Goal: Task Accomplishment & Management: Use online tool/utility

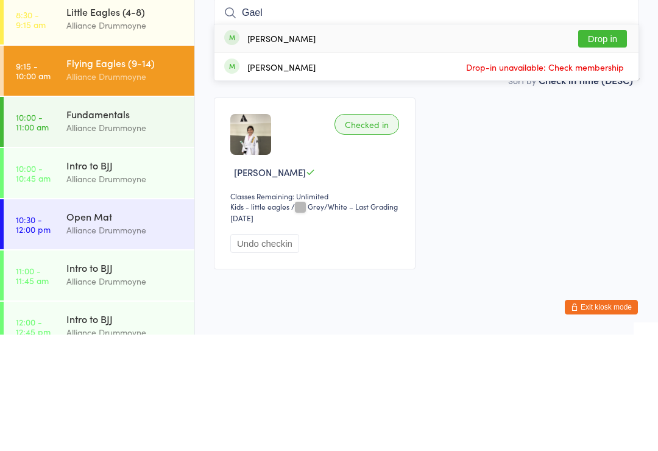
type input "Gael"
click at [606, 146] on button "Drop in" at bounding box center [602, 155] width 49 height 18
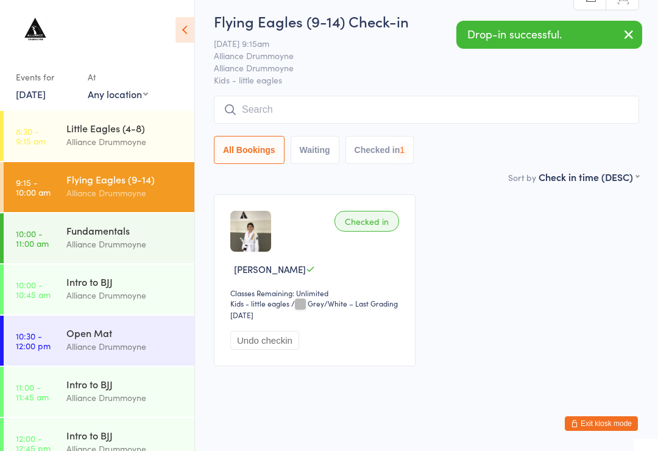
click at [368, 96] on input "search" at bounding box center [426, 110] width 425 height 28
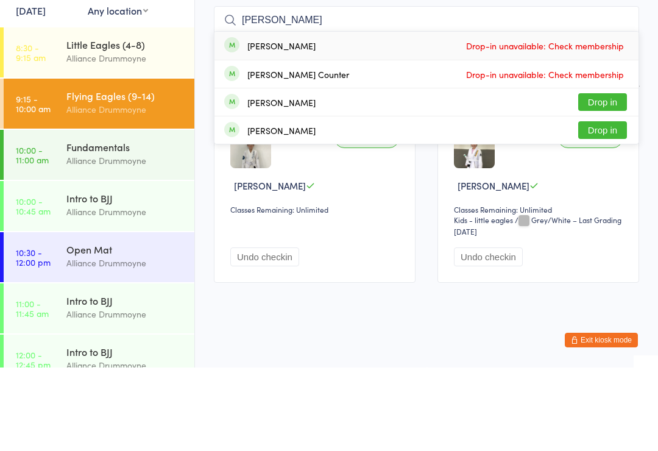
type input "[PERSON_NAME]"
click at [601, 177] on button "Drop in" at bounding box center [602, 186] width 49 height 18
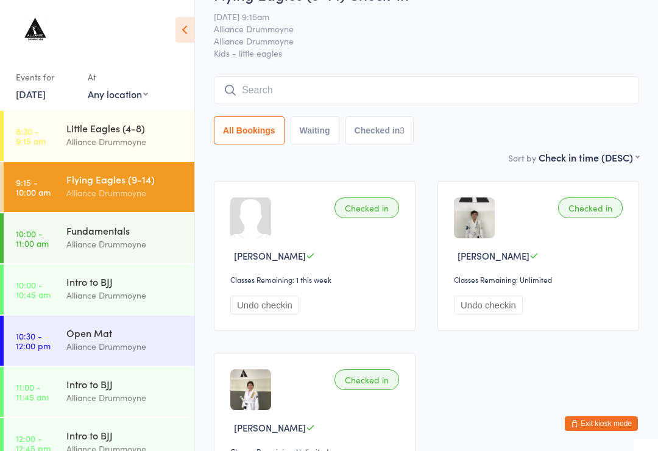
click at [264, 92] on input "search" at bounding box center [426, 90] width 425 height 28
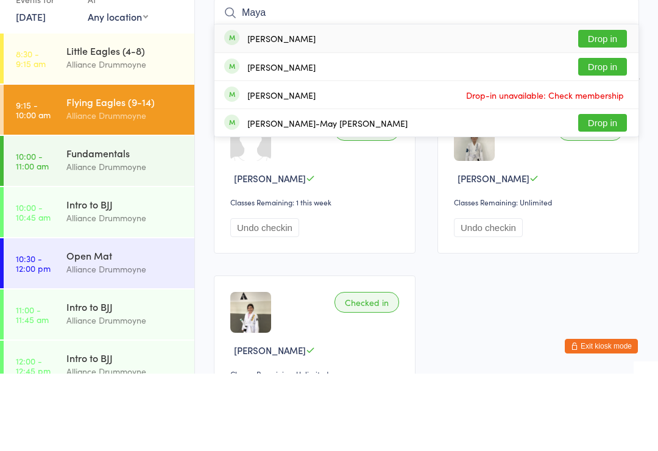
type input "Maya"
click at [599, 107] on button "Drop in" at bounding box center [602, 116] width 49 height 18
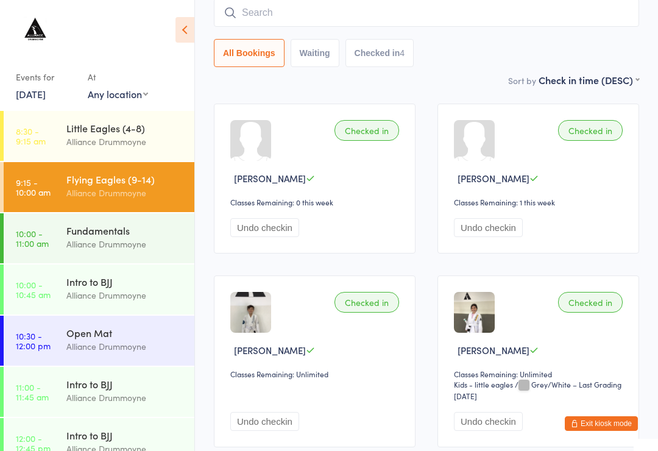
click at [329, 12] on input "search" at bounding box center [426, 13] width 425 height 28
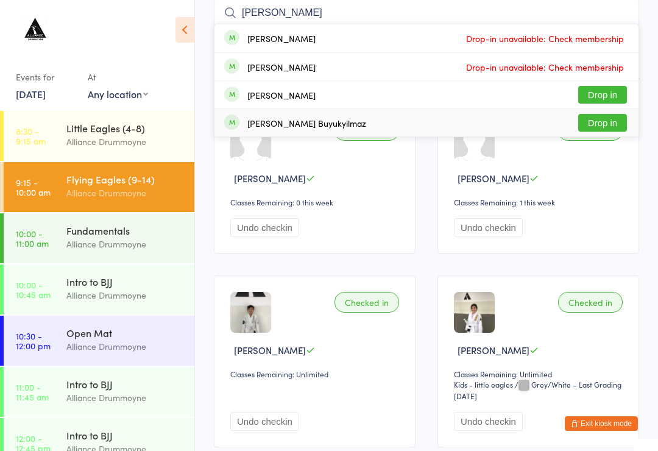
type input "[PERSON_NAME]"
click at [389, 124] on div "[PERSON_NAME] Buyukyilmaz Drop in" at bounding box center [426, 122] width 424 height 27
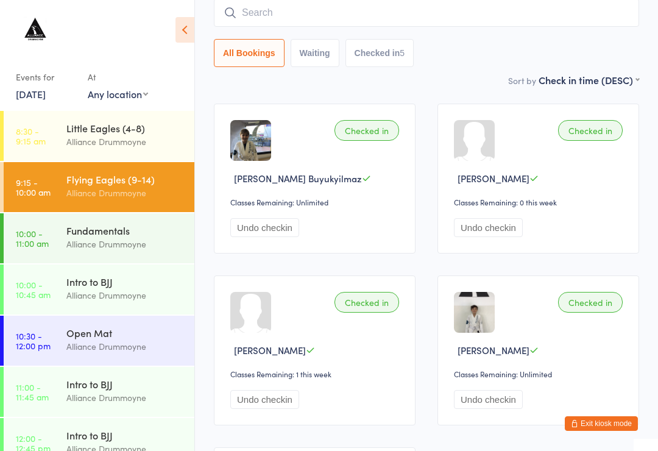
click at [257, 7] on input "search" at bounding box center [426, 13] width 425 height 28
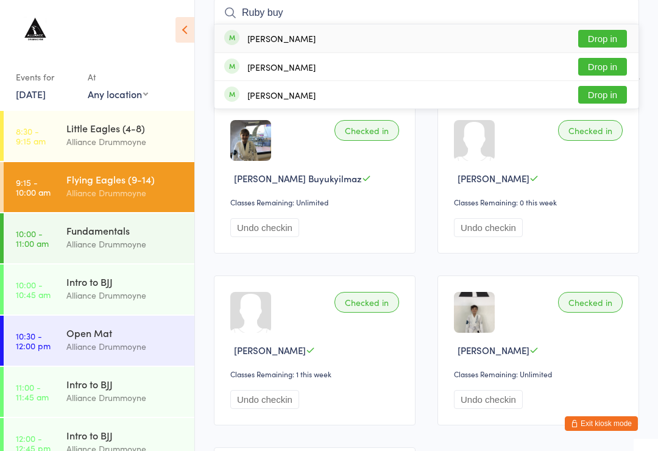
type input "Ruby buy"
click at [297, 65] on div "[PERSON_NAME]" at bounding box center [281, 67] width 68 height 10
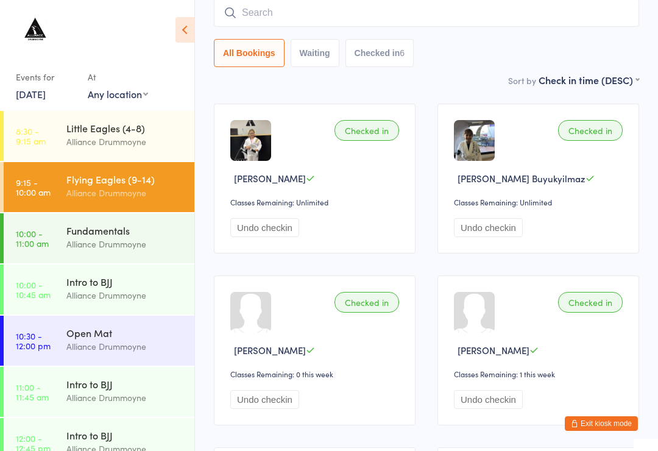
click at [144, 165] on div "Flying Eagles (9-14) Alliance Drummoyne" at bounding box center [130, 186] width 128 height 48
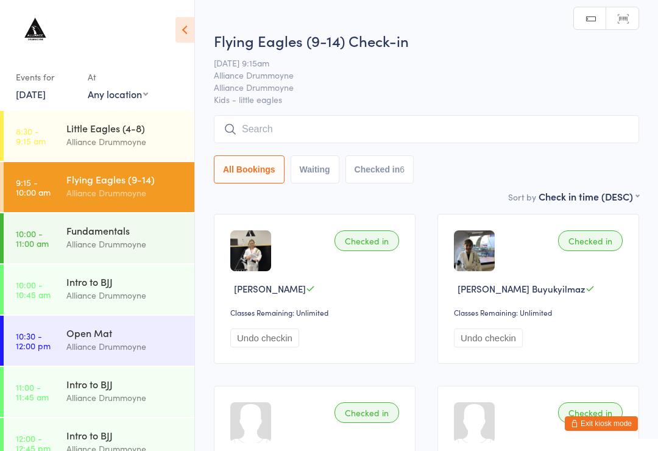
click at [165, 134] on div "Little Eagles (4-8)" at bounding box center [125, 127] width 118 height 13
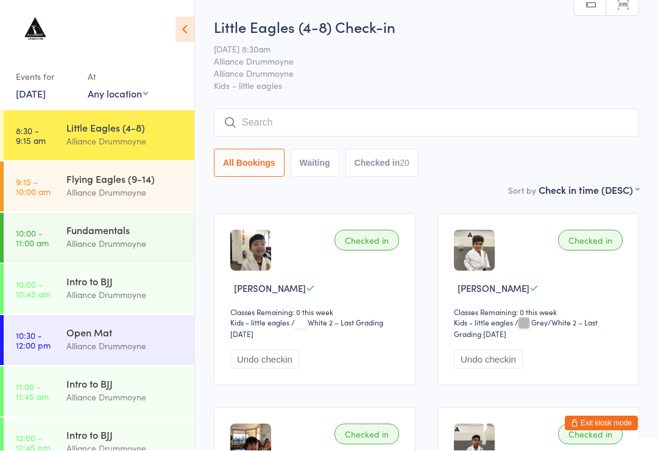
scroll to position [1, 0]
click at [275, 124] on input "search" at bounding box center [426, 122] width 425 height 28
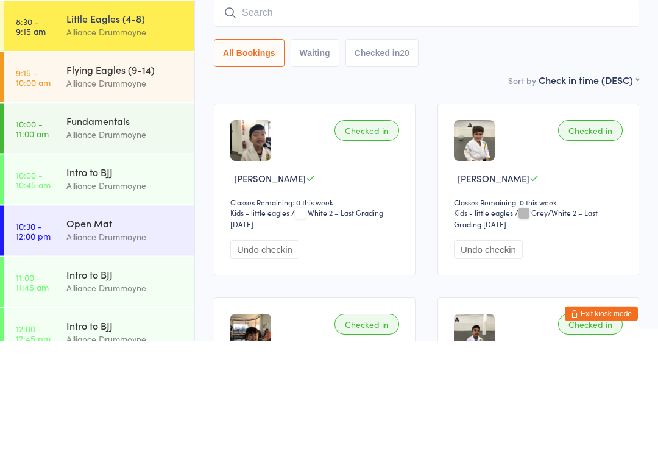
type input "O"
click at [136, 186] on div "Alliance Drummoyne" at bounding box center [125, 193] width 118 height 14
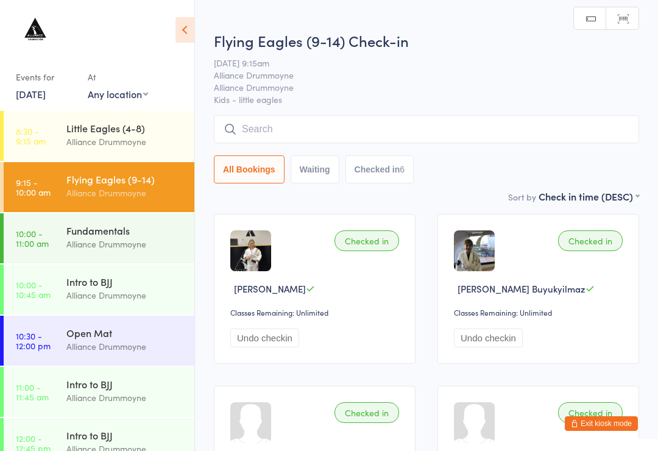
click at [307, 118] on input "search" at bounding box center [426, 129] width 425 height 28
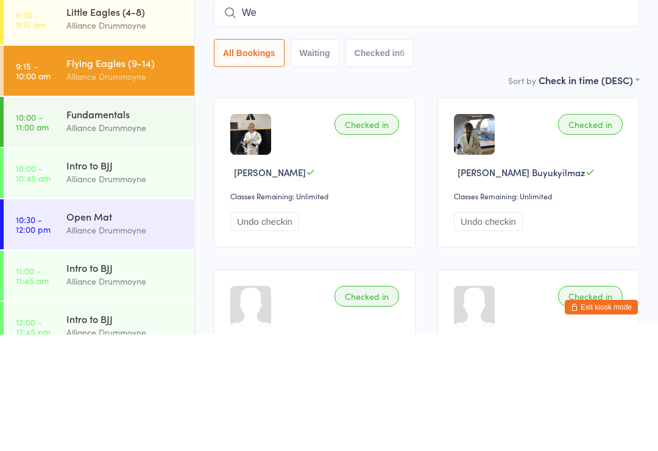
type input "[PERSON_NAME]"
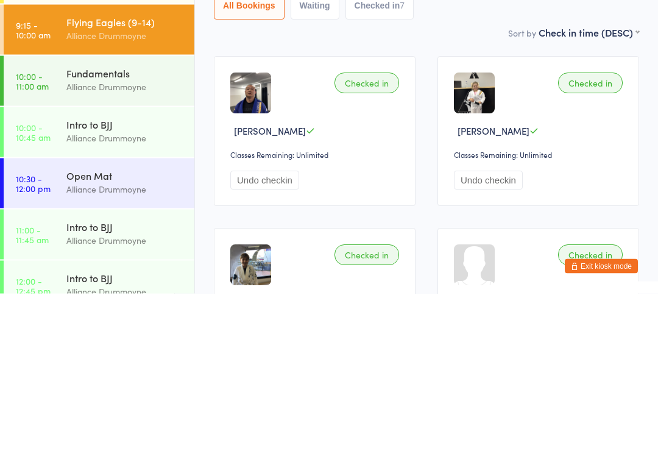
click at [269, 328] on button "Undo checkin" at bounding box center [264, 337] width 69 height 19
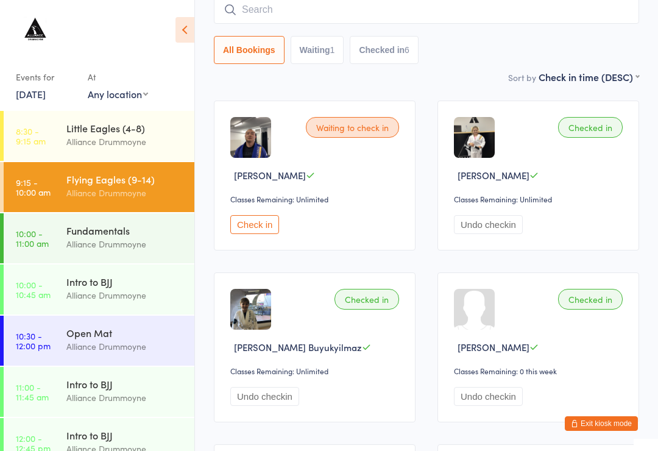
scroll to position [90, 0]
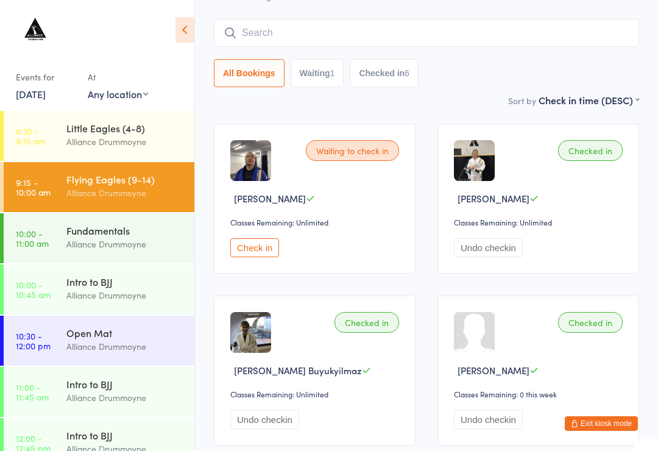
click at [487, 40] on input "search" at bounding box center [426, 33] width 425 height 28
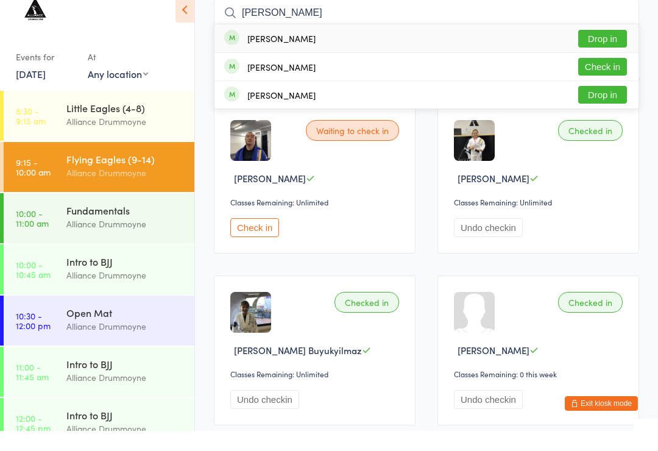
type input "[PERSON_NAME]"
click at [610, 50] on button "Drop in" at bounding box center [602, 59] width 49 height 18
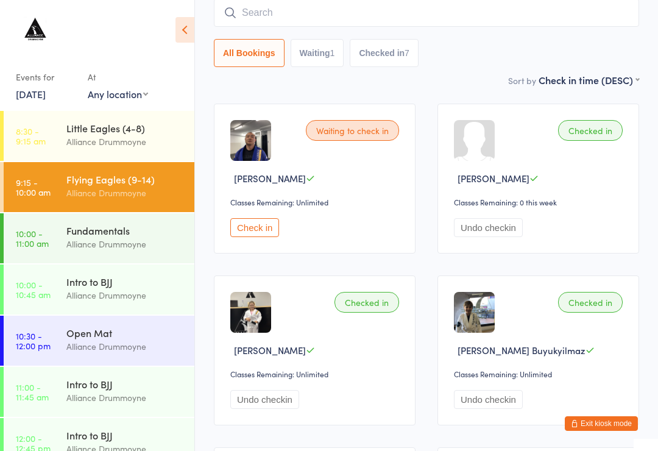
click at [341, 15] on input "search" at bounding box center [426, 13] width 425 height 28
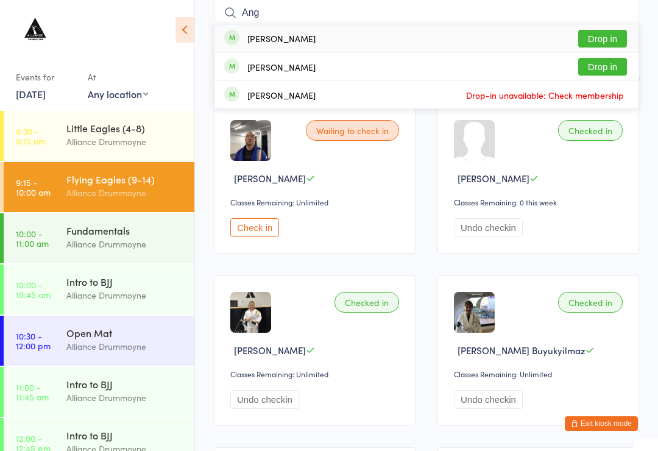
type input "Ang"
click at [283, 64] on div "[PERSON_NAME]" at bounding box center [281, 67] width 68 height 10
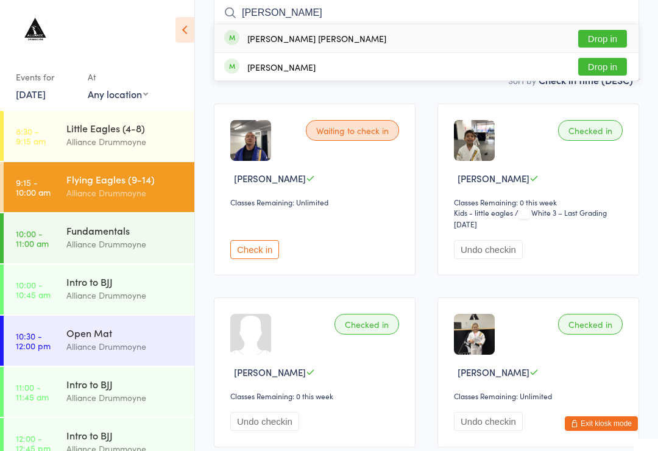
type input "[PERSON_NAME]"
click at [607, 70] on button "Drop in" at bounding box center [602, 67] width 49 height 18
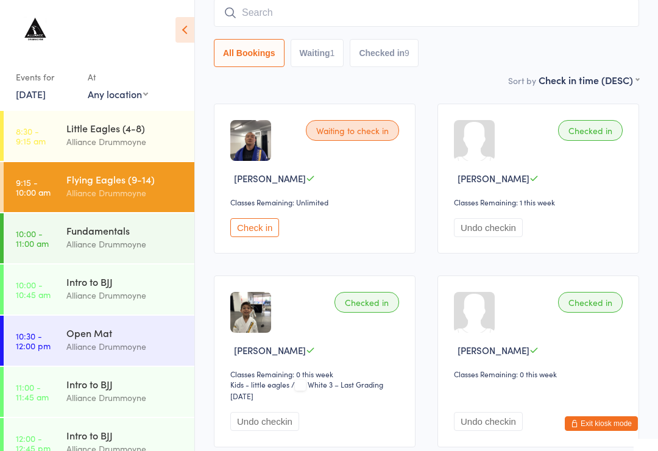
click at [411, 16] on input "search" at bounding box center [426, 13] width 425 height 28
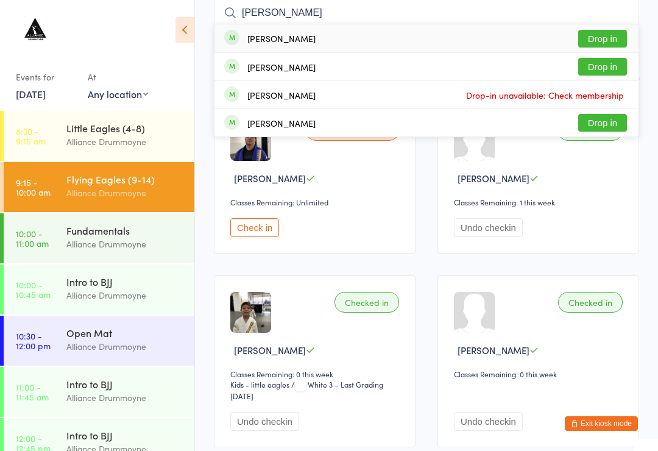
type input "[PERSON_NAME]"
click at [608, 27] on div "[PERSON_NAME] Drop in" at bounding box center [426, 38] width 424 height 28
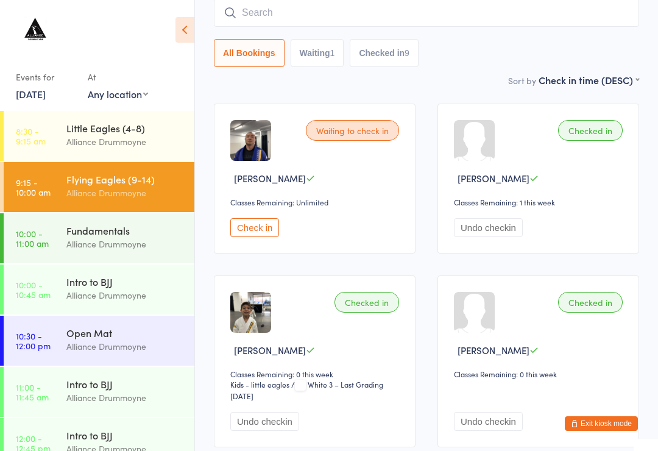
click at [600, 42] on div "All Bookings Waiting 1 Checked in 9" at bounding box center [426, 53] width 425 height 28
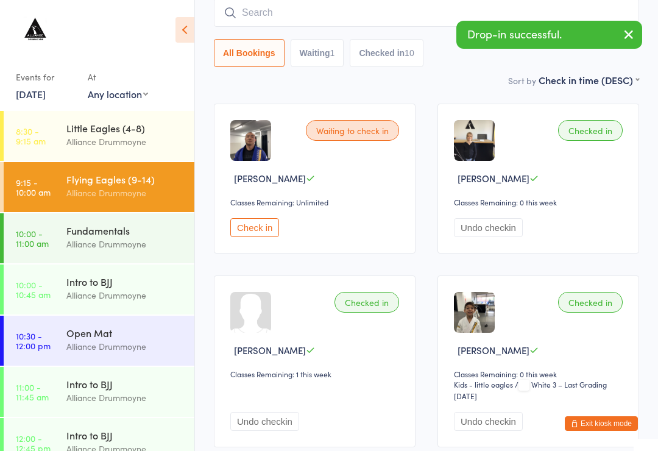
click at [413, 23] on input "search" at bounding box center [426, 13] width 425 height 28
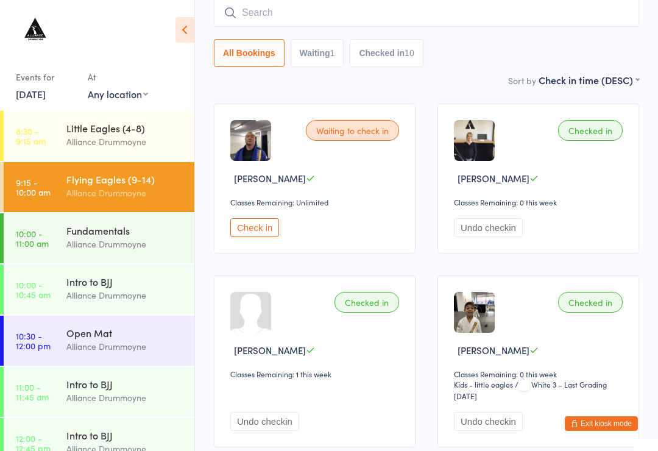
click at [473, 67] on div "All Bookings Waiting 1 Checked in 10" at bounding box center [426, 53] width 425 height 28
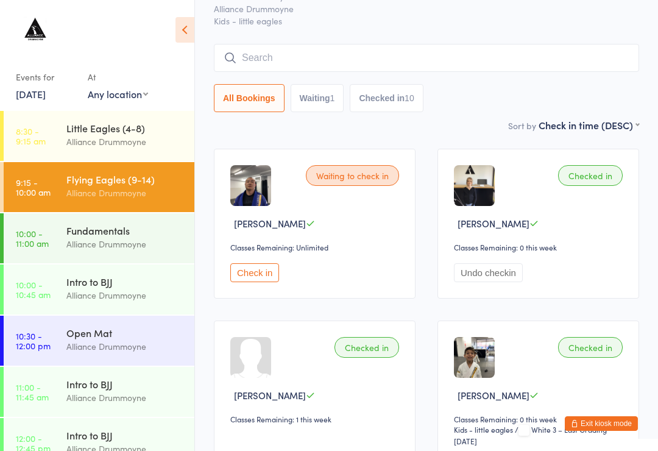
scroll to position [0, 0]
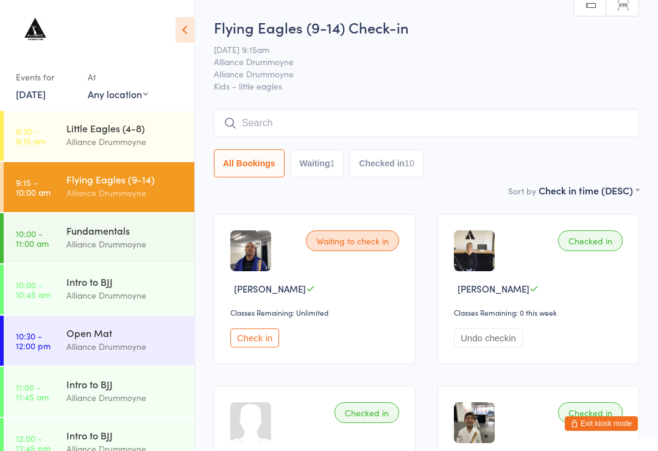
click at [416, 135] on input "search" at bounding box center [426, 123] width 425 height 28
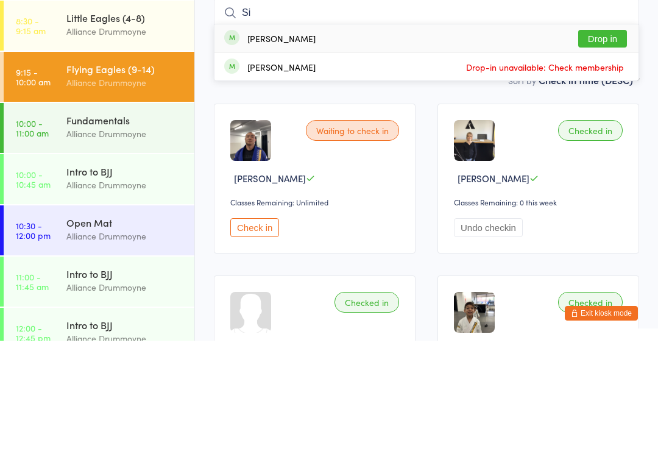
type input "Si"
click at [600, 140] on button "Drop in" at bounding box center [602, 149] width 49 height 18
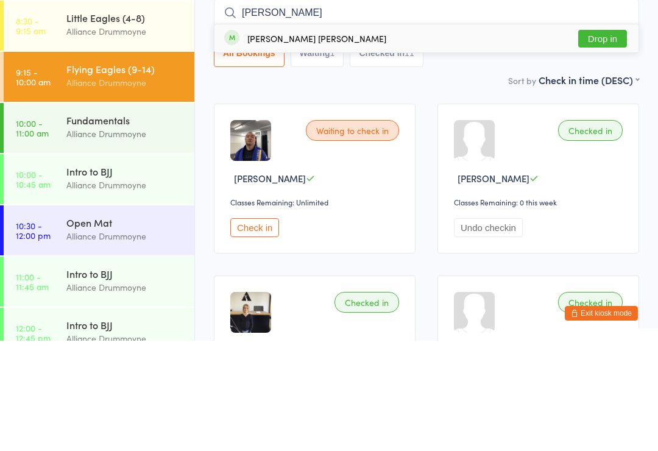
type input "[PERSON_NAME]"
click at [597, 140] on button "Drop in" at bounding box center [602, 149] width 49 height 18
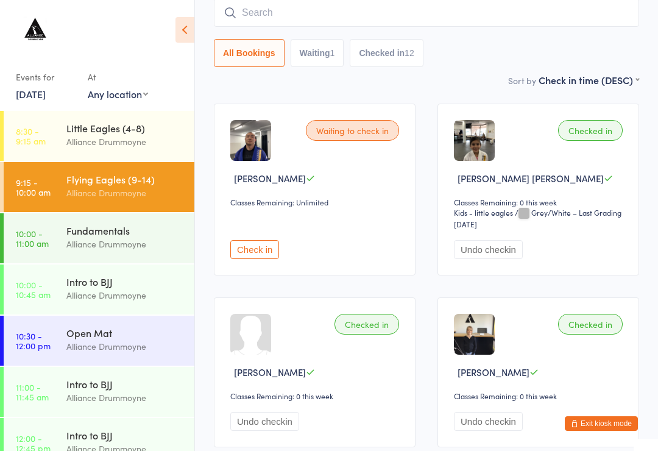
click at [238, 21] on input "search" at bounding box center [426, 13] width 425 height 28
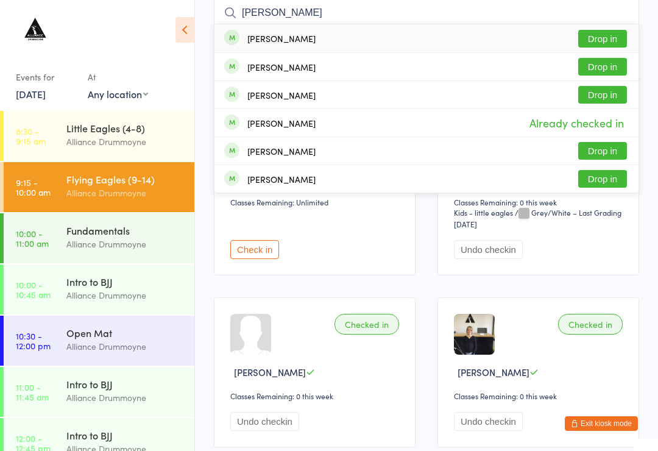
type input "[PERSON_NAME]"
click at [605, 46] on button "Drop in" at bounding box center [602, 39] width 49 height 18
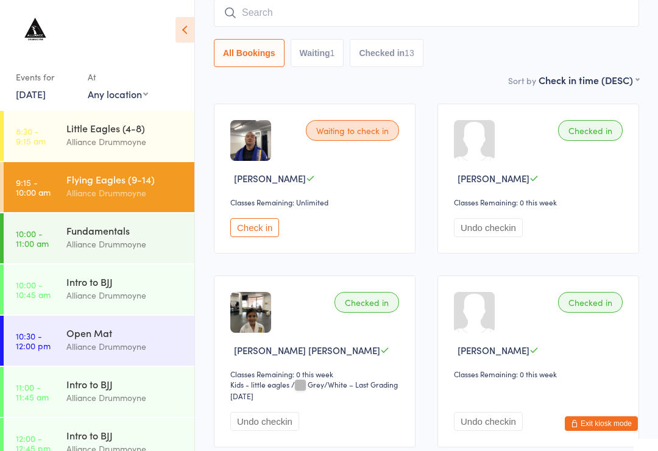
click at [492, 15] on input "search" at bounding box center [426, 13] width 425 height 28
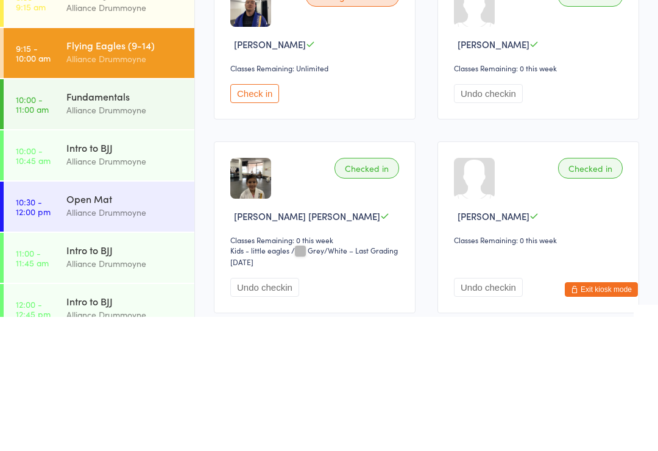
click at [142, 326] on div "Open Mat" at bounding box center [125, 332] width 118 height 13
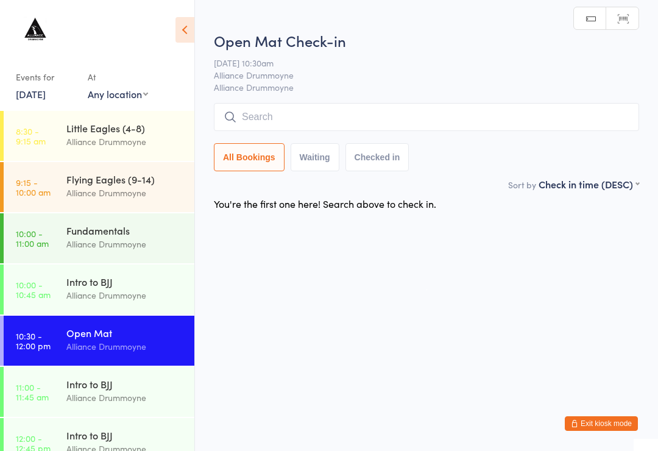
click at [148, 241] on div "Alliance Drummoyne" at bounding box center [125, 244] width 118 height 14
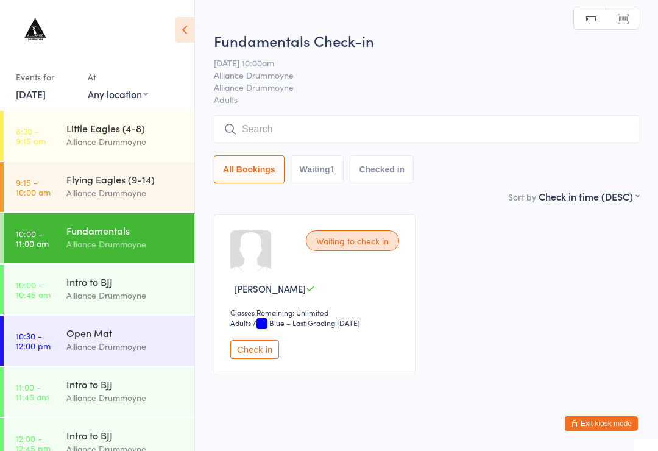
click at [436, 129] on input "search" at bounding box center [426, 129] width 425 height 28
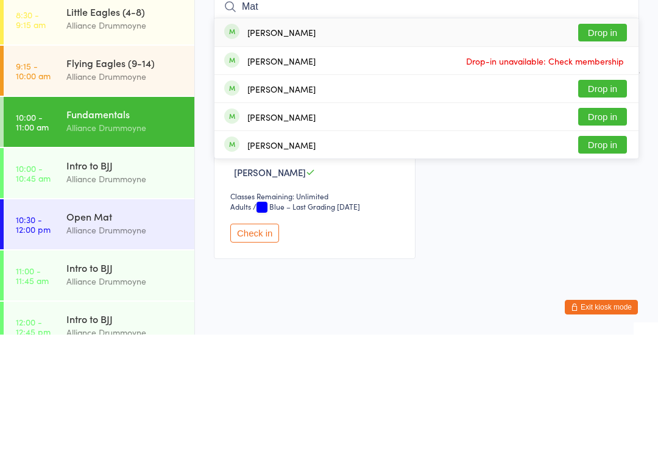
type input "Mat"
click at [607, 140] on button "Drop in" at bounding box center [602, 149] width 49 height 18
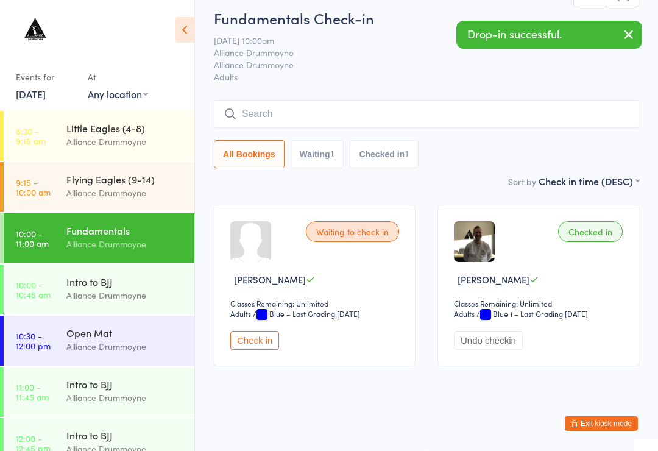
click at [158, 239] on div "Alliance Drummoyne" at bounding box center [125, 244] width 118 height 14
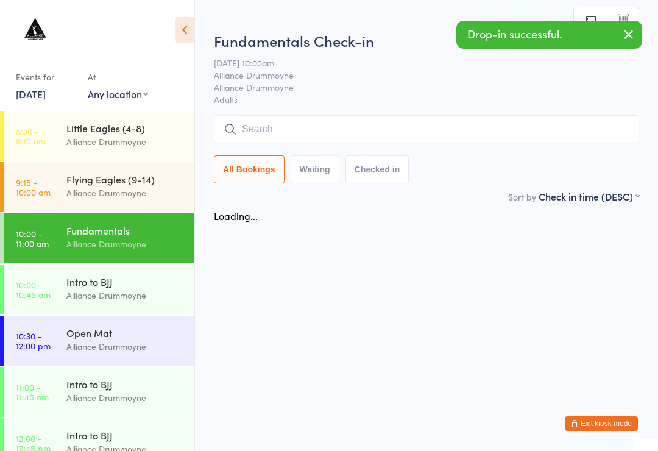
scroll to position [0, 0]
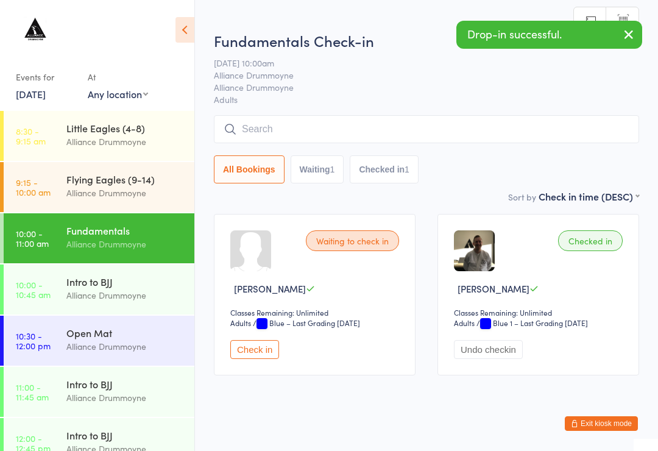
click at [146, 190] on div "Alliance Drummoyne" at bounding box center [125, 193] width 118 height 14
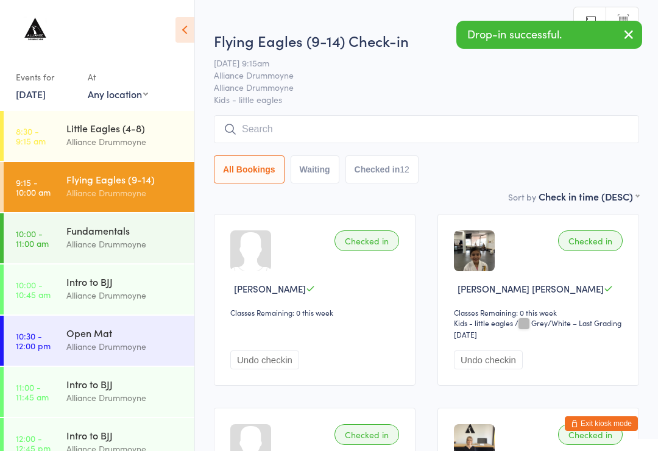
click at [124, 241] on div "Alliance Drummoyne" at bounding box center [125, 244] width 118 height 14
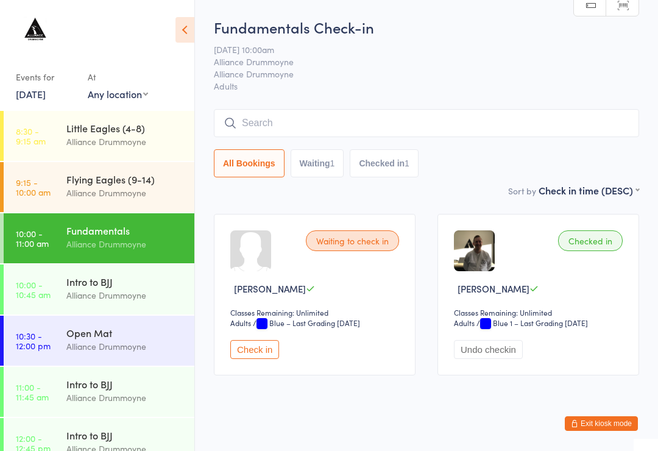
click at [361, 121] on input "search" at bounding box center [426, 123] width 425 height 28
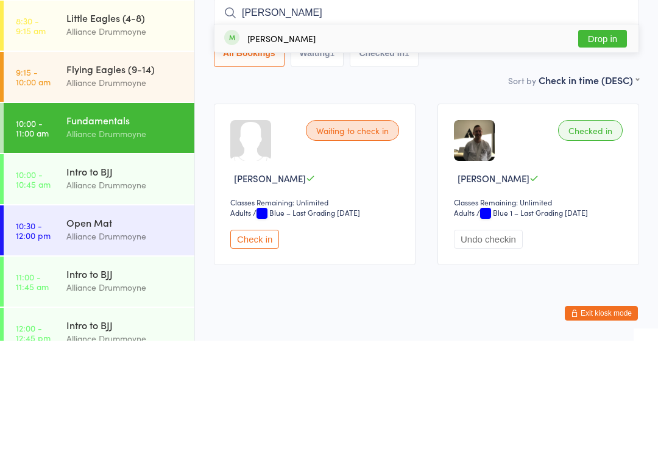
type input "[PERSON_NAME]"
click at [590, 140] on button "Drop in" at bounding box center [602, 149] width 49 height 18
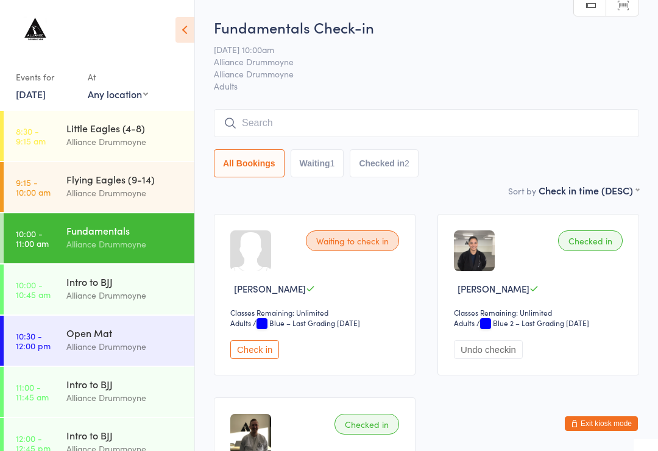
click at [294, 113] on input "search" at bounding box center [426, 123] width 425 height 28
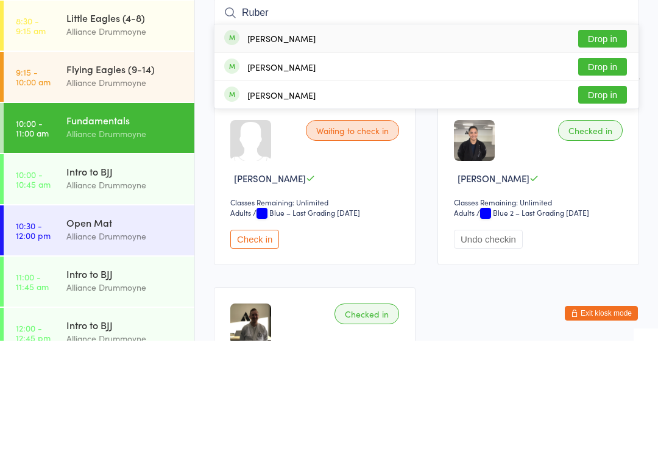
type input "Ruber"
click at [608, 140] on button "Drop in" at bounding box center [602, 149] width 49 height 18
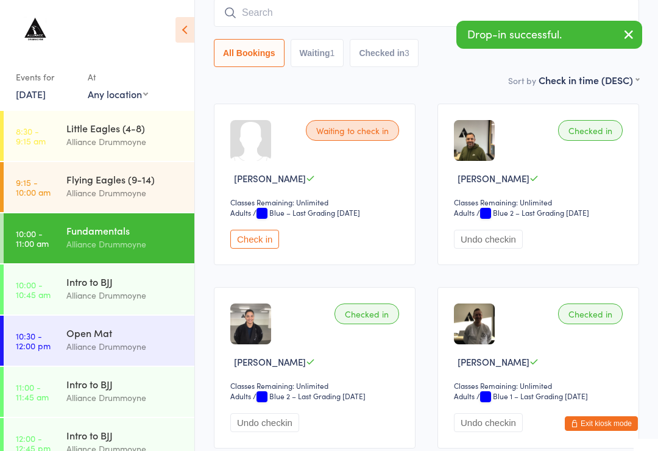
click at [345, 19] on input "search" at bounding box center [426, 13] width 425 height 28
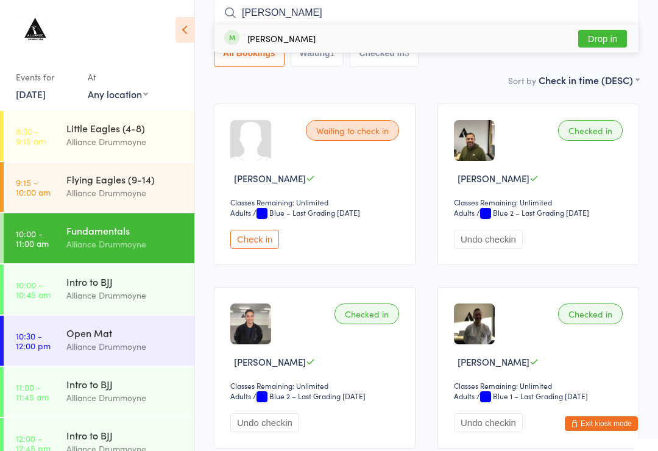
type input "[PERSON_NAME]"
click at [618, 36] on button "Drop in" at bounding box center [602, 39] width 49 height 18
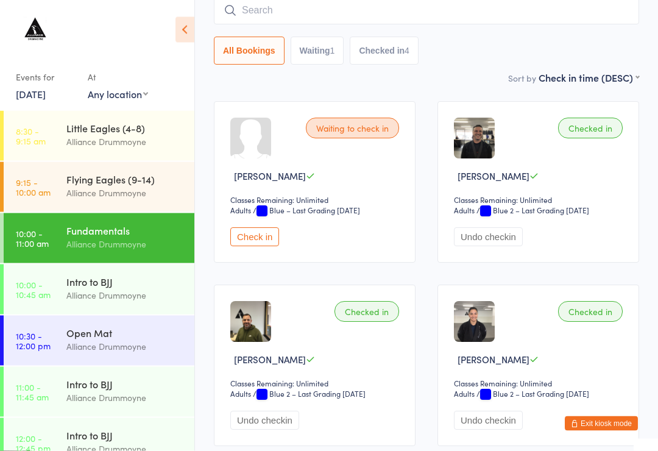
scroll to position [113, 0]
click at [420, 10] on input "search" at bounding box center [426, 10] width 425 height 28
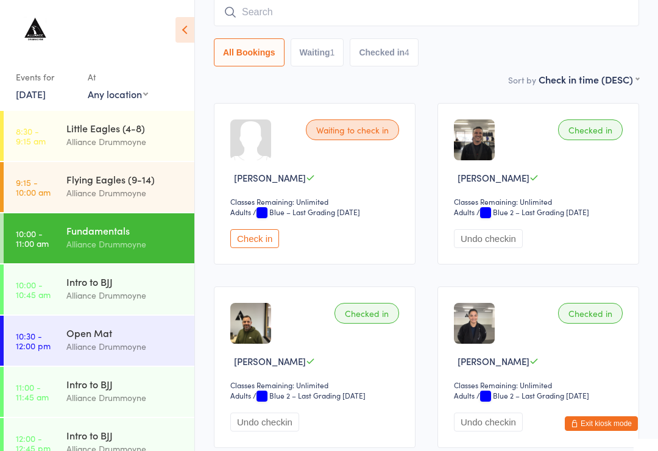
scroll to position [110, 0]
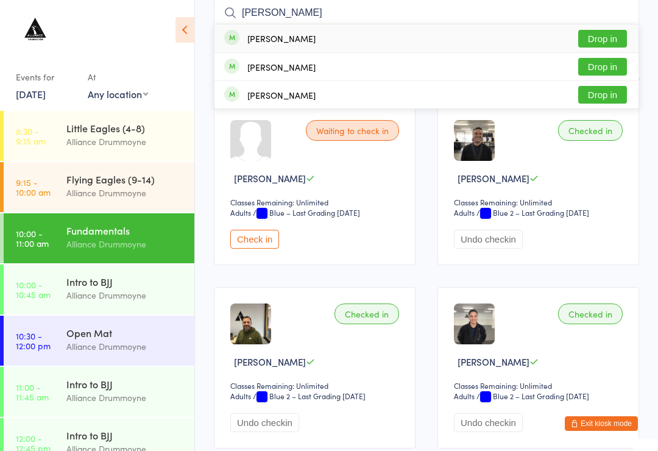
type input "[PERSON_NAME]"
click at [612, 65] on button "Drop in" at bounding box center [602, 67] width 49 height 18
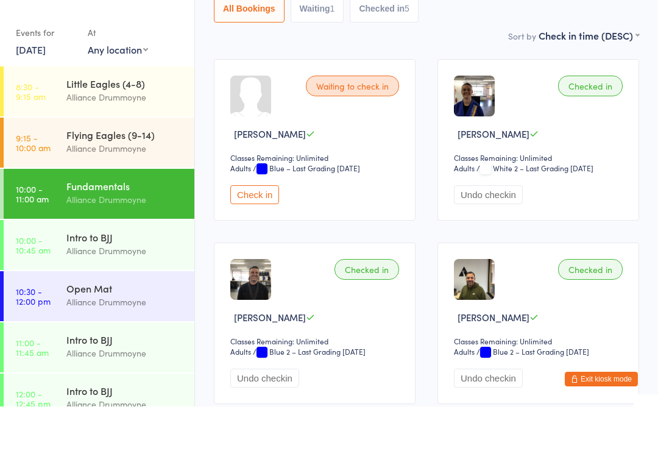
click at [256, 230] on button "Check in" at bounding box center [254, 239] width 49 height 19
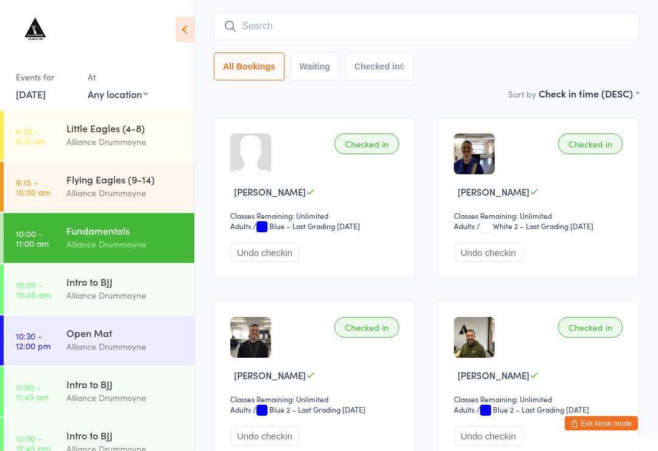
scroll to position [96, 0]
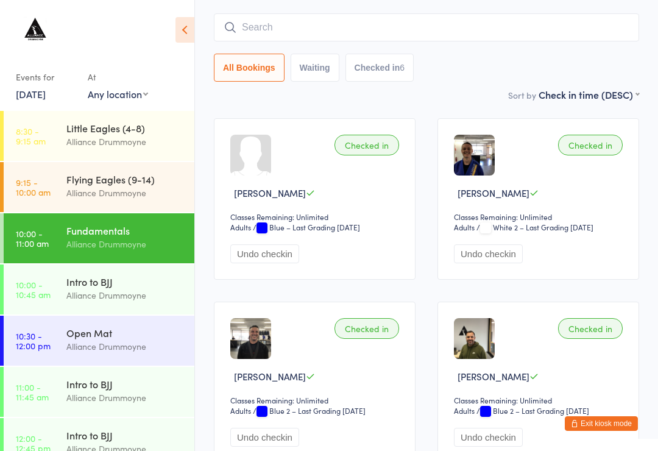
click at [409, 27] on input "search" at bounding box center [426, 27] width 425 height 28
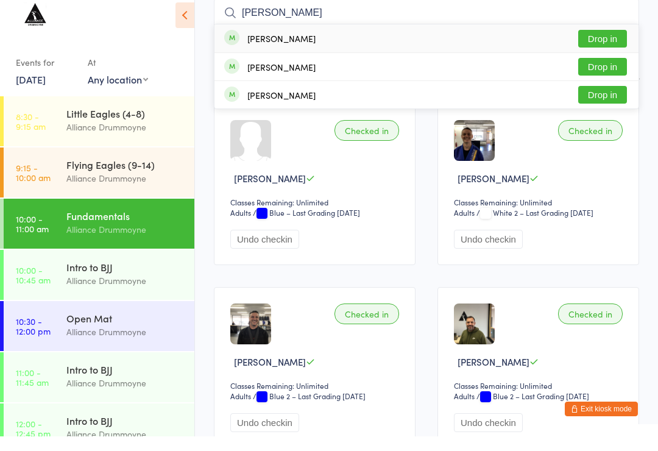
type input "[PERSON_NAME]"
click at [606, 44] on button "Drop in" at bounding box center [602, 53] width 49 height 18
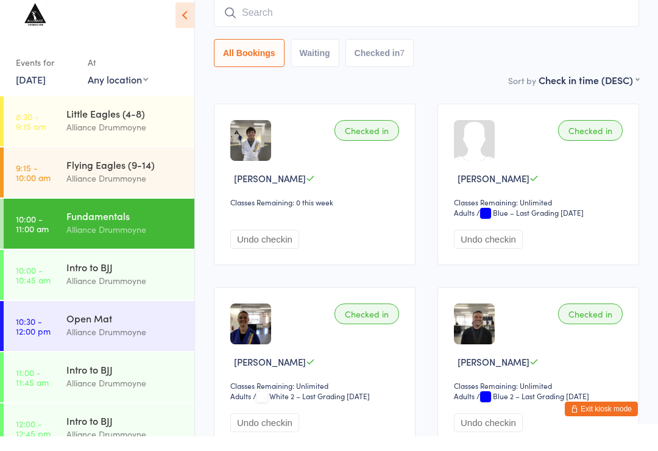
scroll to position [110, 0]
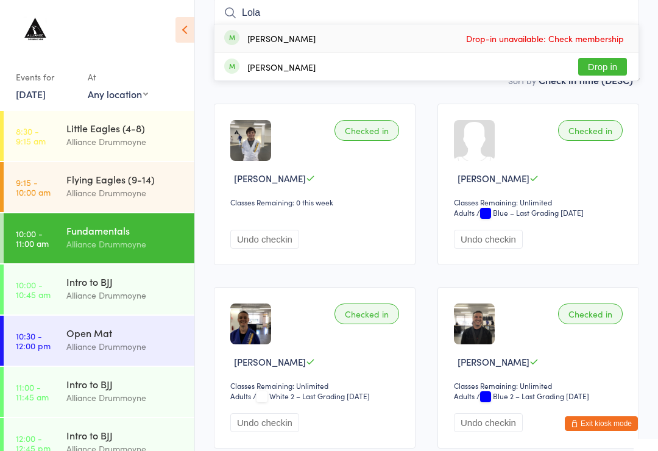
type input "Lola"
click at [606, 68] on button "Drop in" at bounding box center [602, 67] width 49 height 18
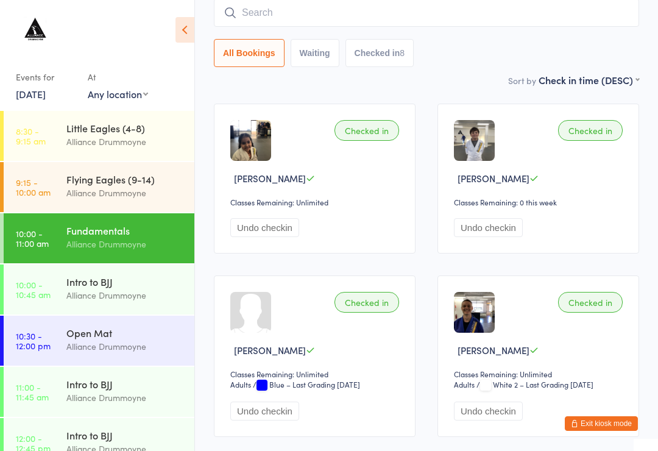
click at [416, 27] on input "search" at bounding box center [426, 13] width 425 height 28
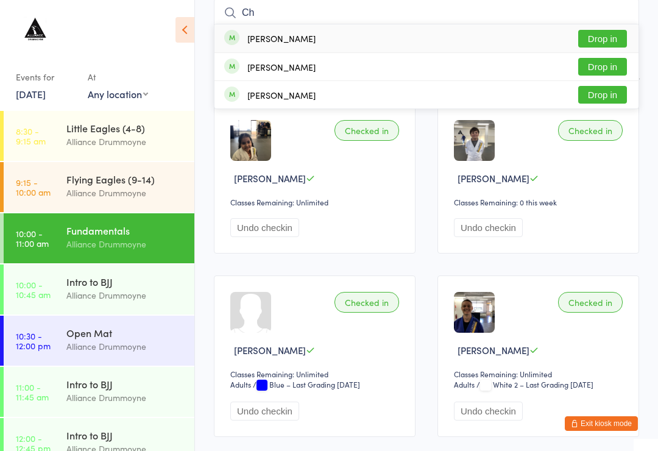
type input "Ch"
click at [272, 41] on div "[PERSON_NAME]" at bounding box center [281, 39] width 68 height 10
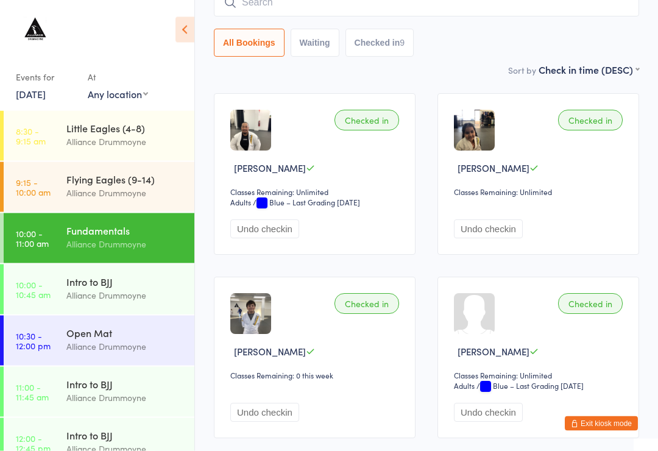
scroll to position [117, 0]
